Goal: Find specific page/section: Find specific page/section

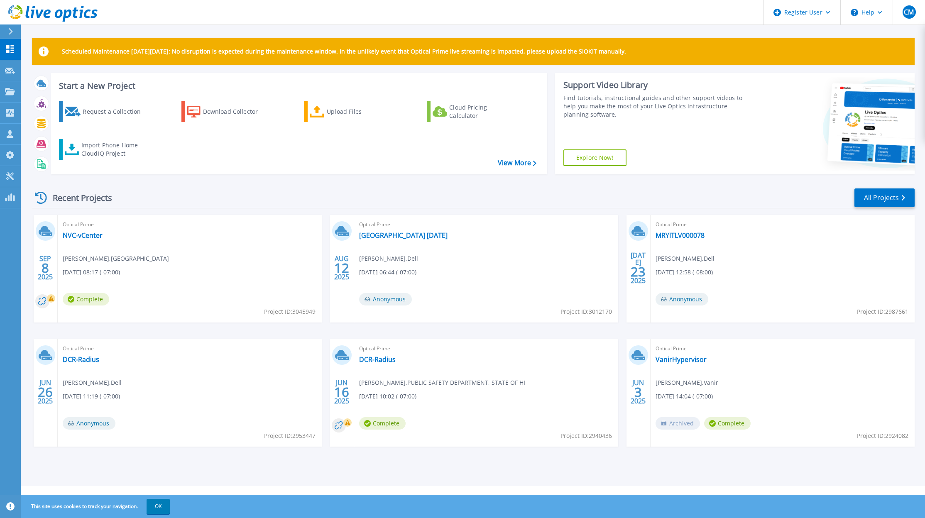
drag, startPoint x: 856, startPoint y: 0, endPoint x: 391, endPoint y: 19, distance: 465.5
click at [364, 22] on header "Register User Help CM Dell User [PERSON_NAME] [PERSON_NAME][EMAIL_ADDRESS][DOMA…" at bounding box center [462, 12] width 925 height 25
click at [10, 93] on icon at bounding box center [10, 91] width 10 height 7
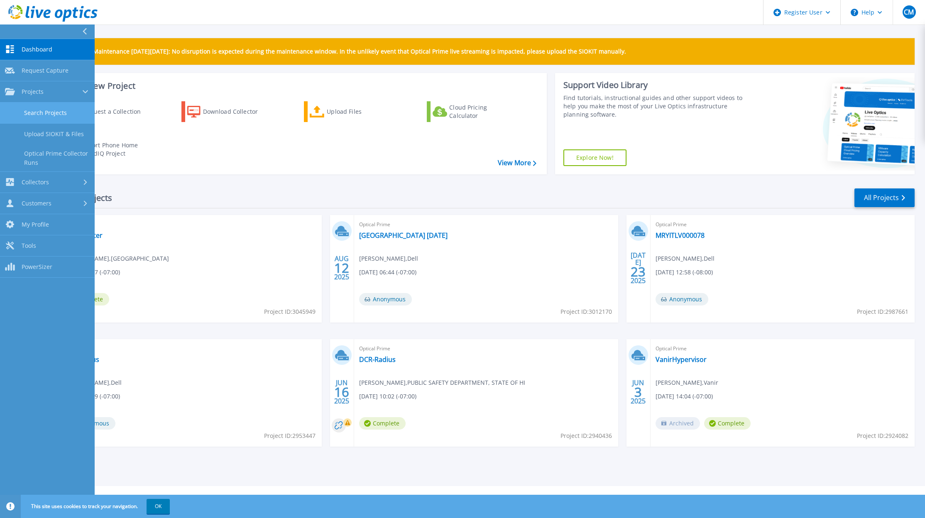
click at [45, 114] on link "Search Projects" at bounding box center [47, 113] width 95 height 21
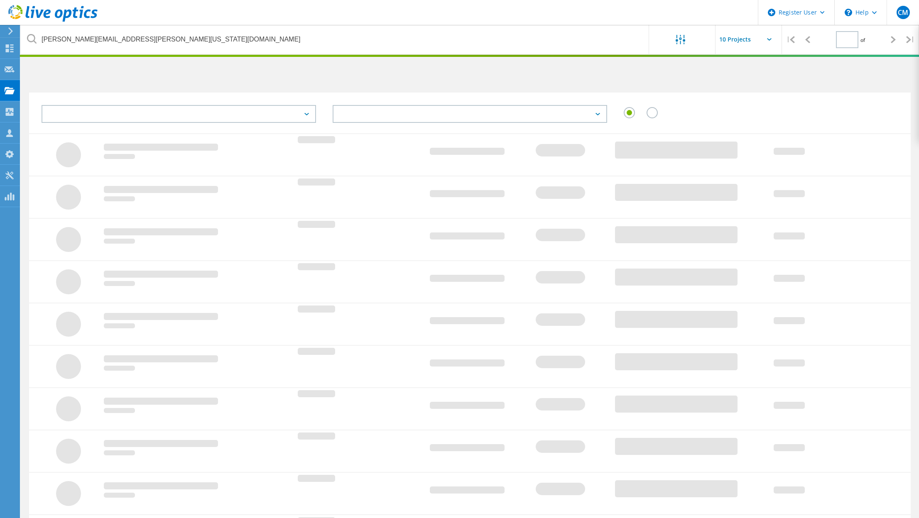
drag, startPoint x: 434, startPoint y: 203, endPoint x: 314, endPoint y: 147, distance: 132.1
click at [393, 205] on div at bounding box center [470, 197] width 882 height 42
type input "1"
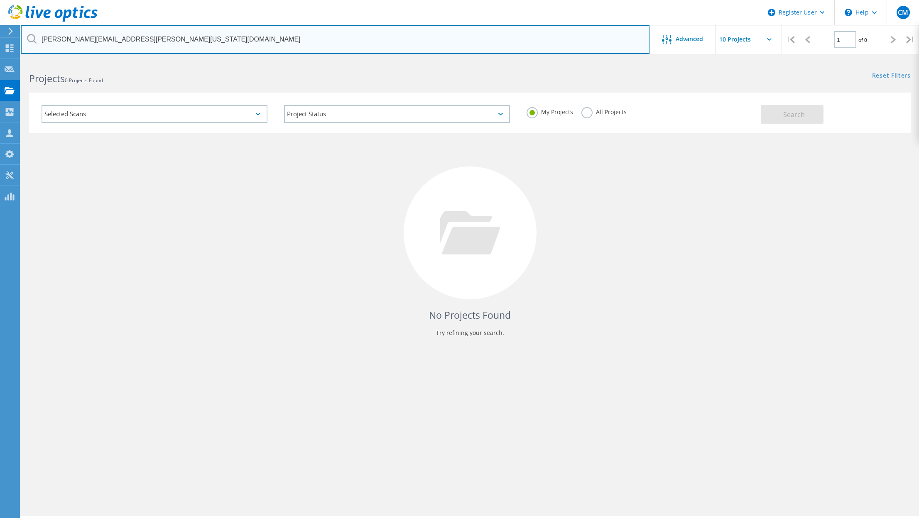
drag, startPoint x: 81, startPoint y: 38, endPoint x: -2, endPoint y: 52, distance: 84.3
click at [0, 52] on html "Register User \n Help Explore Helpful Articles Contact Support CM Dell User [PE…" at bounding box center [459, 270] width 919 height 541
paste input "[PERSON_NAME] <[PERSON_NAME][EMAIL_ADDRESS][PERSON_NAME][DOMAIN_NAME]>"
drag, startPoint x: 86, startPoint y: 37, endPoint x: 31, endPoint y: 40, distance: 55.3
click at [31, 40] on div "[PERSON_NAME] <[PERSON_NAME][EMAIL_ADDRESS][PERSON_NAME][DOMAIN_NAME]" at bounding box center [335, 39] width 628 height 29
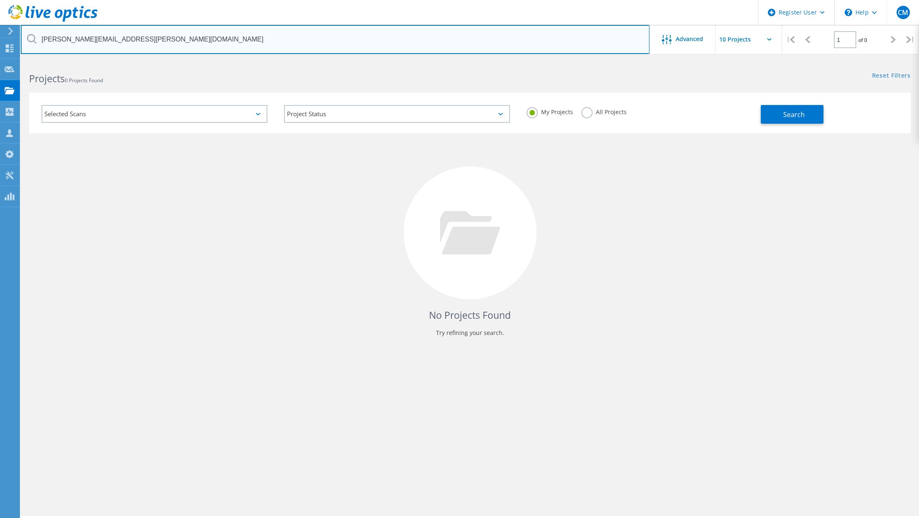
click at [190, 37] on input "[PERSON_NAME][EMAIL_ADDRESS][PERSON_NAME][DOMAIN_NAME]" at bounding box center [335, 39] width 629 height 29
type input "[PERSON_NAME][EMAIL_ADDRESS][PERSON_NAME][DOMAIN_NAME]"
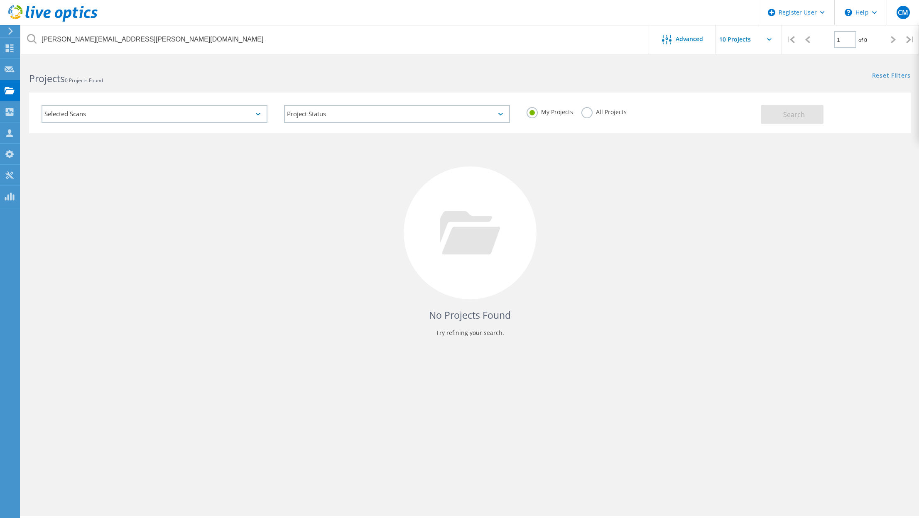
click at [301, 207] on div "No Projects Found Try refining your search." at bounding box center [470, 240] width 882 height 215
click at [181, 112] on div "Selected Scans" at bounding box center [155, 114] width 226 height 18
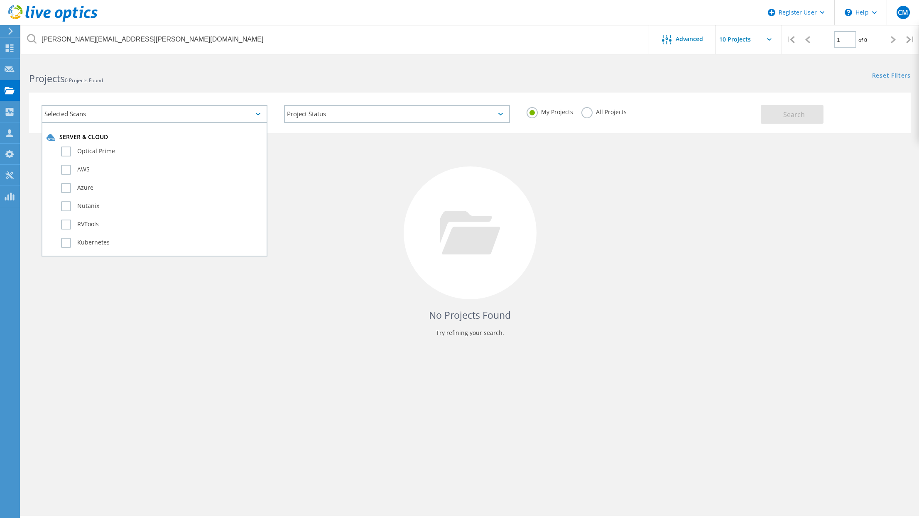
click at [371, 213] on div "No Projects Found Try refining your search." at bounding box center [470, 240] width 882 height 215
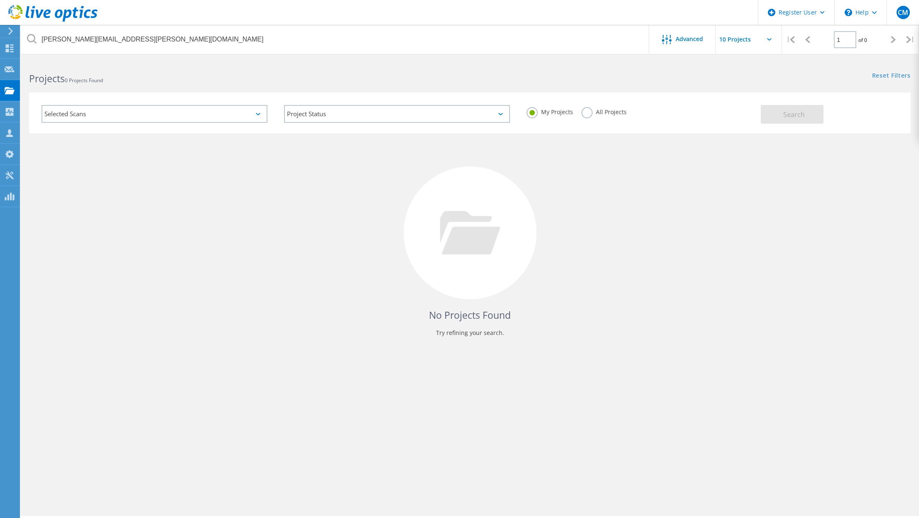
click at [223, 117] on div "Selected Scans" at bounding box center [155, 114] width 226 height 18
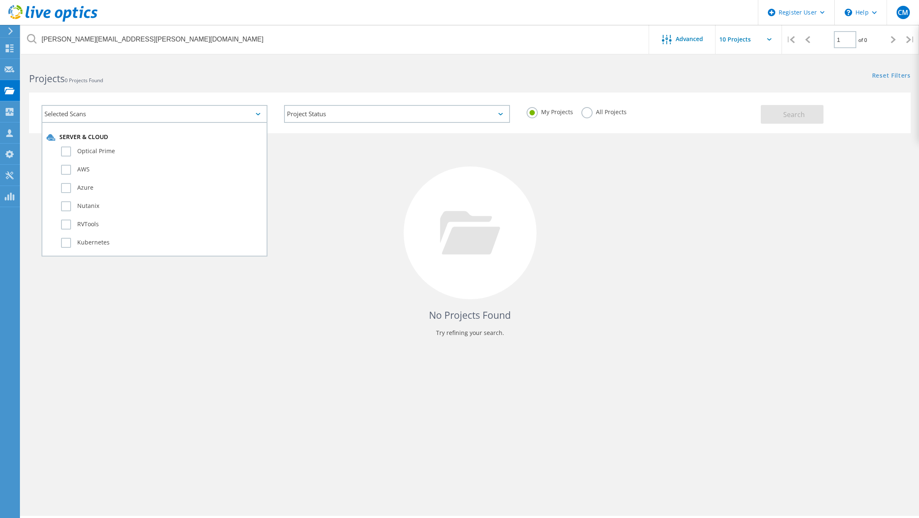
click at [587, 113] on label "All Projects" at bounding box center [603, 111] width 45 height 8
click at [0, 0] on input "All Projects" at bounding box center [0, 0] width 0 height 0
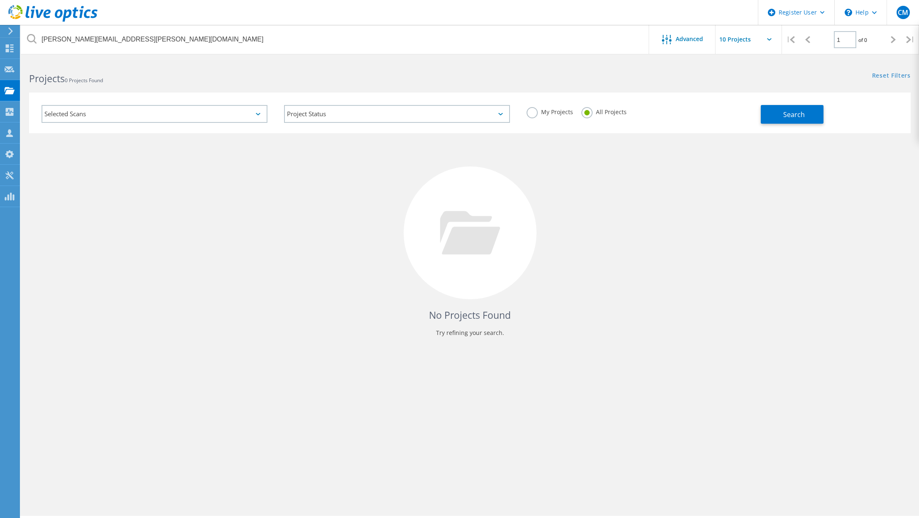
click at [559, 198] on div "No Projects Found Try refining your search." at bounding box center [470, 240] width 882 height 215
click at [802, 110] on span "Search" at bounding box center [794, 114] width 22 height 9
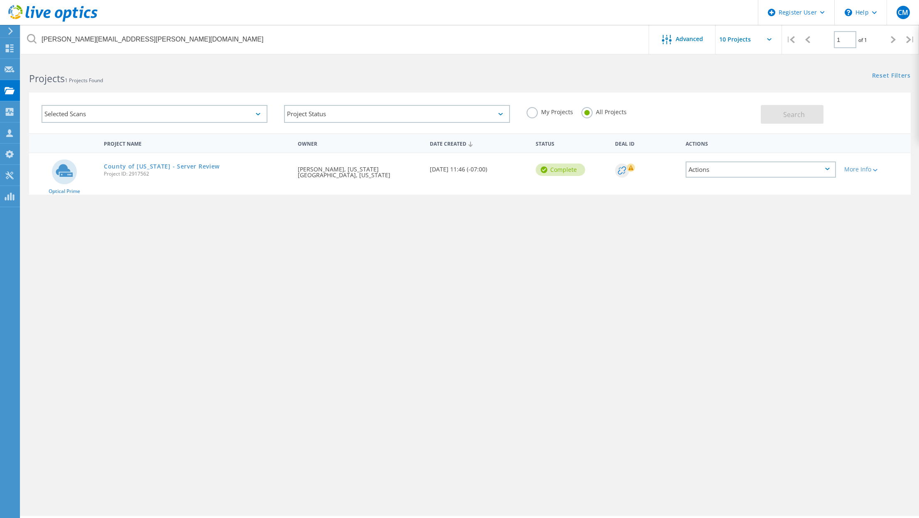
drag, startPoint x: 191, startPoint y: 169, endPoint x: 229, endPoint y: 169, distance: 37.8
click at [191, 169] on link "County of [US_STATE] - Server Review" at bounding box center [162, 167] width 116 height 6
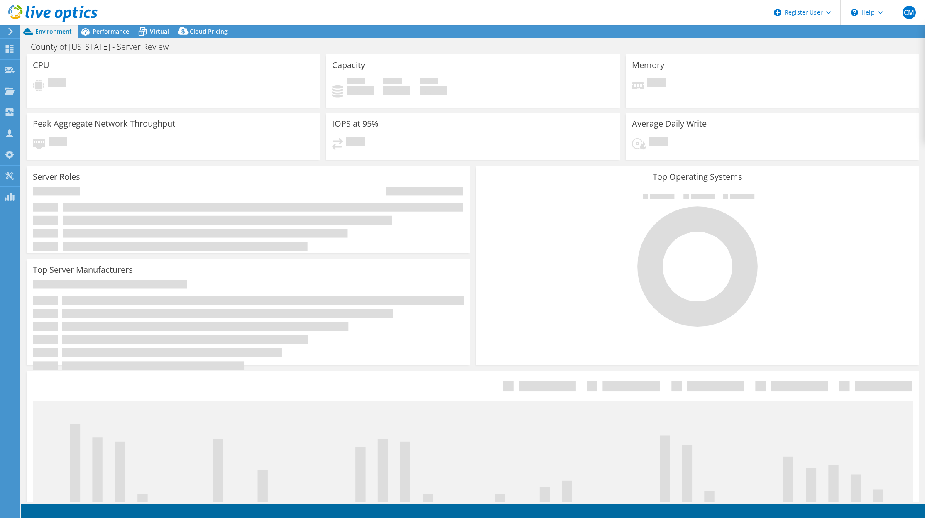
select select "USD"
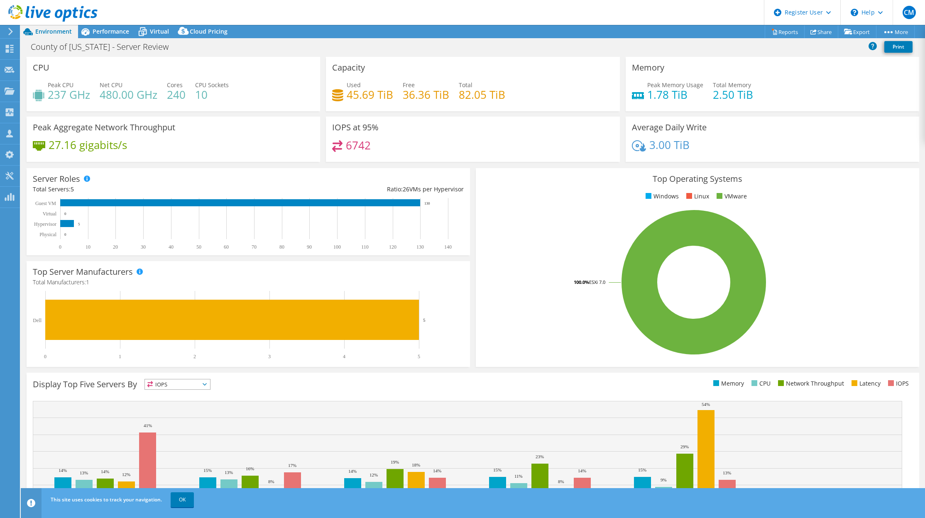
click at [279, 44] on div "County of Nevada - Server Review Print" at bounding box center [473, 46] width 904 height 15
